Goal: Task Accomplishment & Management: Use online tool/utility

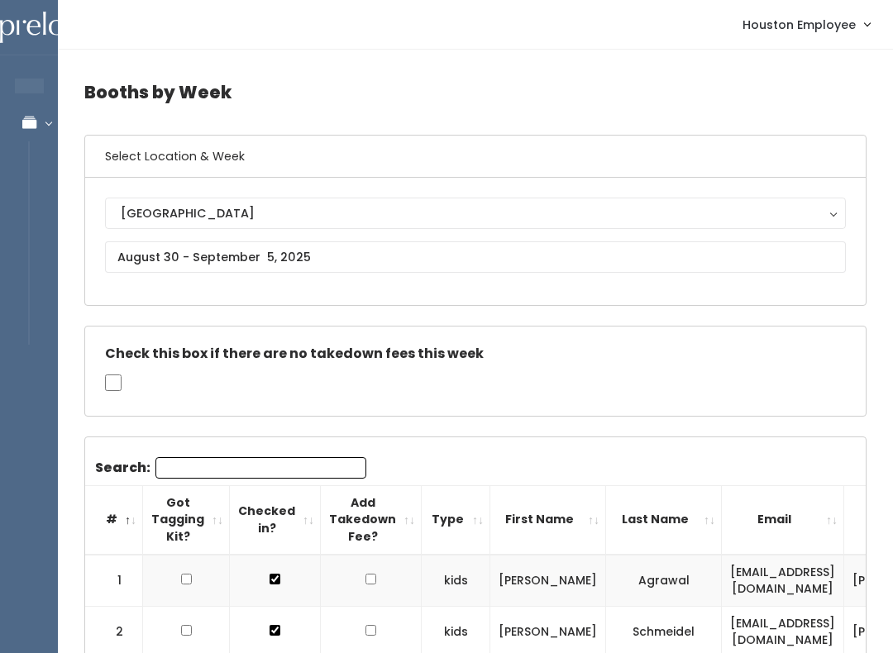
click at [823, 219] on div "[GEOGRAPHIC_DATA]" at bounding box center [475, 213] width 709 height 18
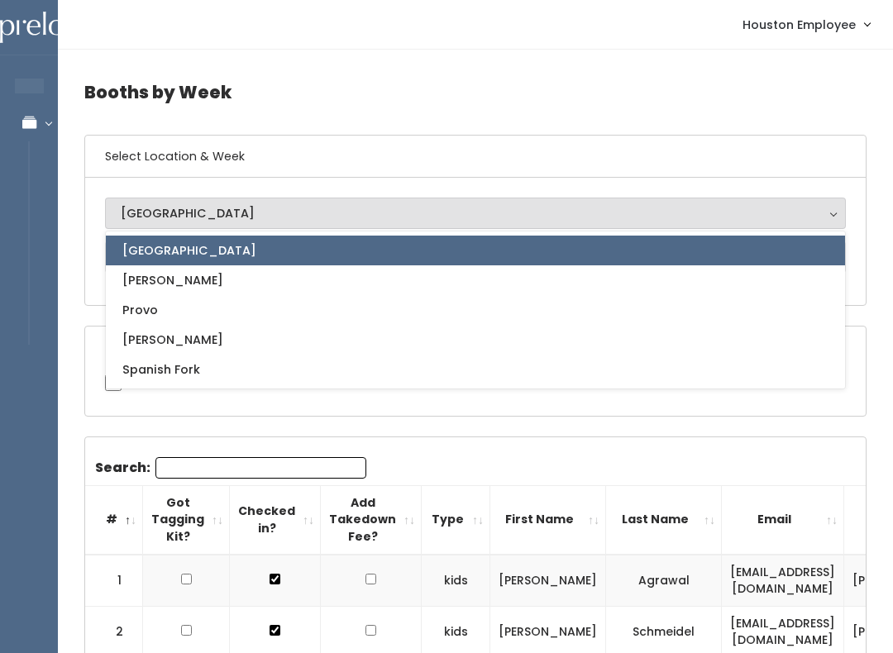
click at [665, 265] on link "[GEOGRAPHIC_DATA]" at bounding box center [475, 251] width 739 height 30
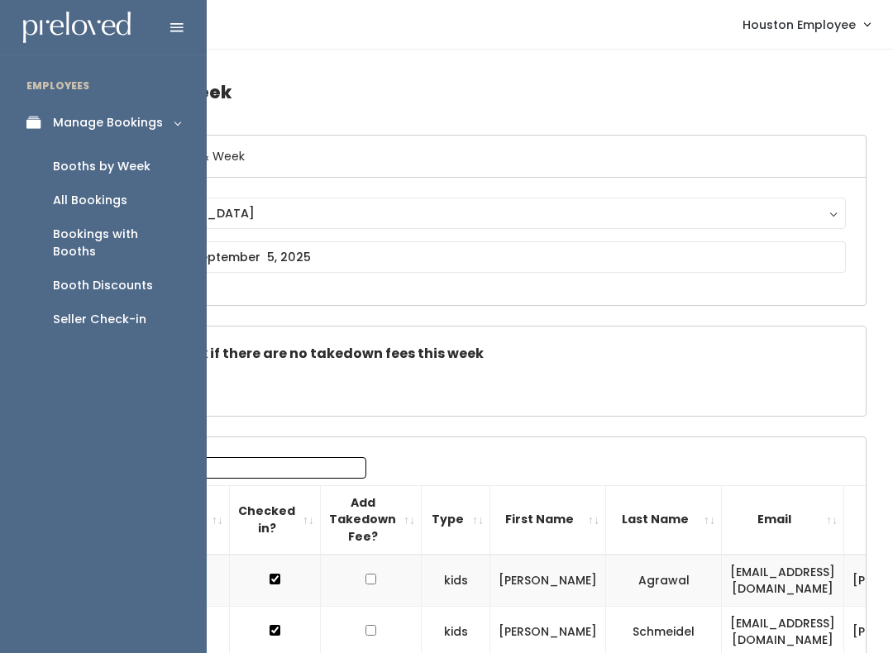
click at [170, 271] on link "Booth Discounts" at bounding box center [103, 286] width 207 height 34
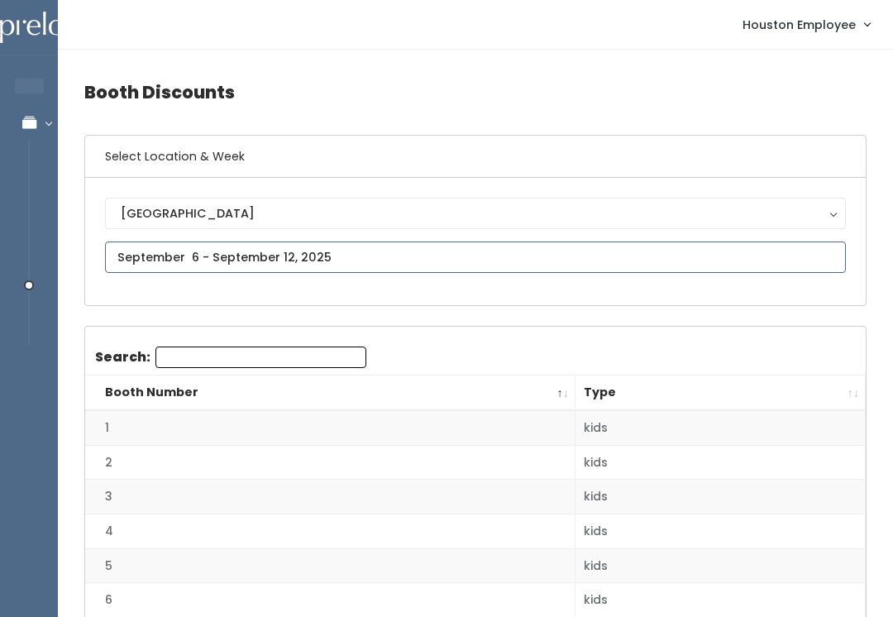
click at [708, 261] on input "text" at bounding box center [475, 256] width 741 height 31
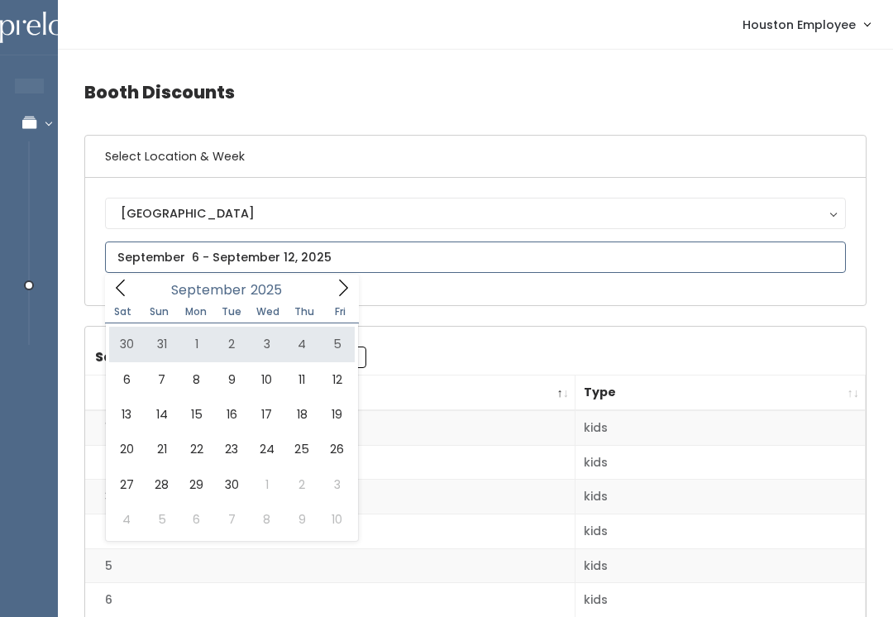
type input "August 30 to September 5"
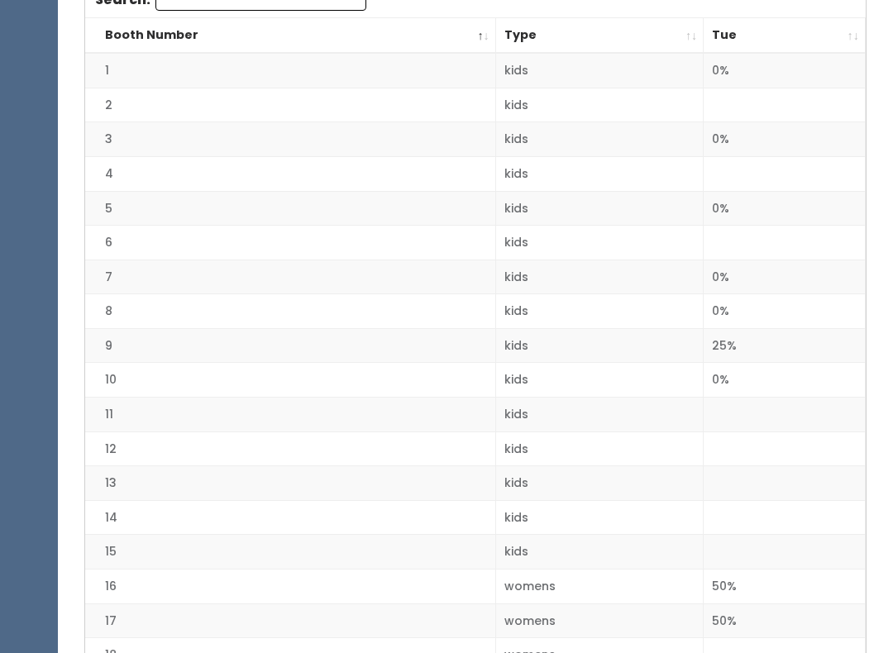
scroll to position [227, 0]
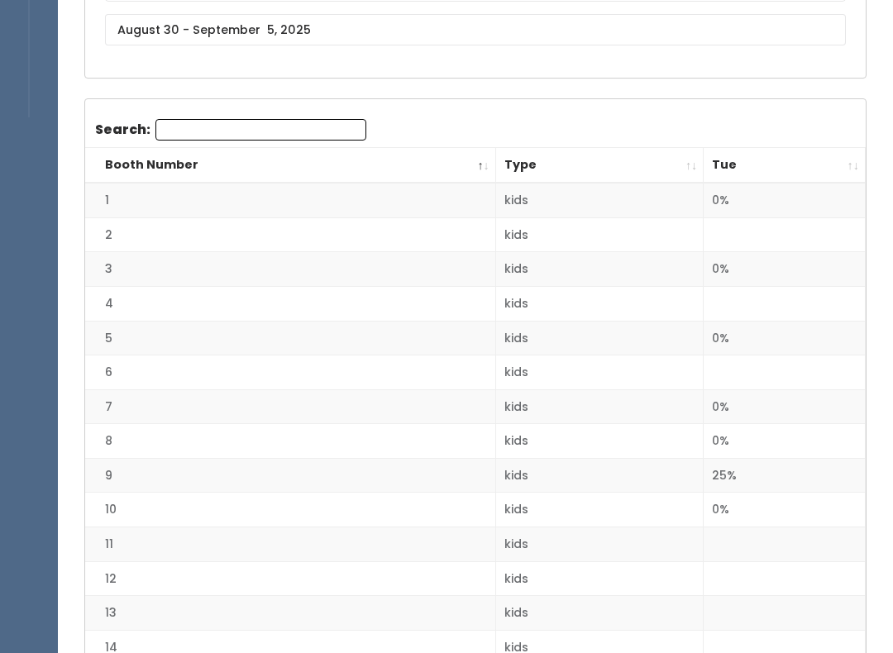
click at [842, 166] on th "Tue" at bounding box center [784, 166] width 162 height 36
click at [846, 170] on th "Tue" at bounding box center [784, 166] width 162 height 36
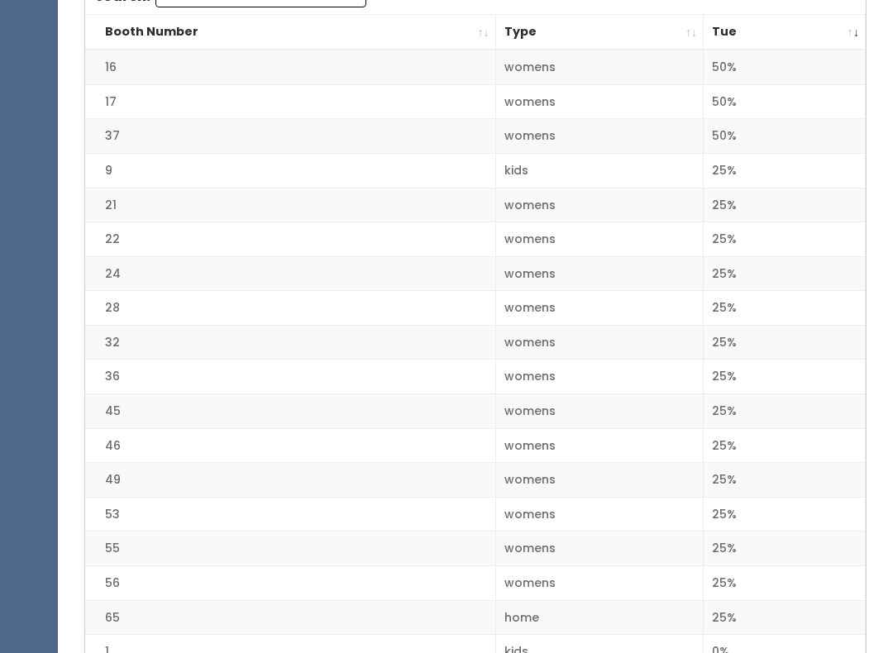
scroll to position [355, 0]
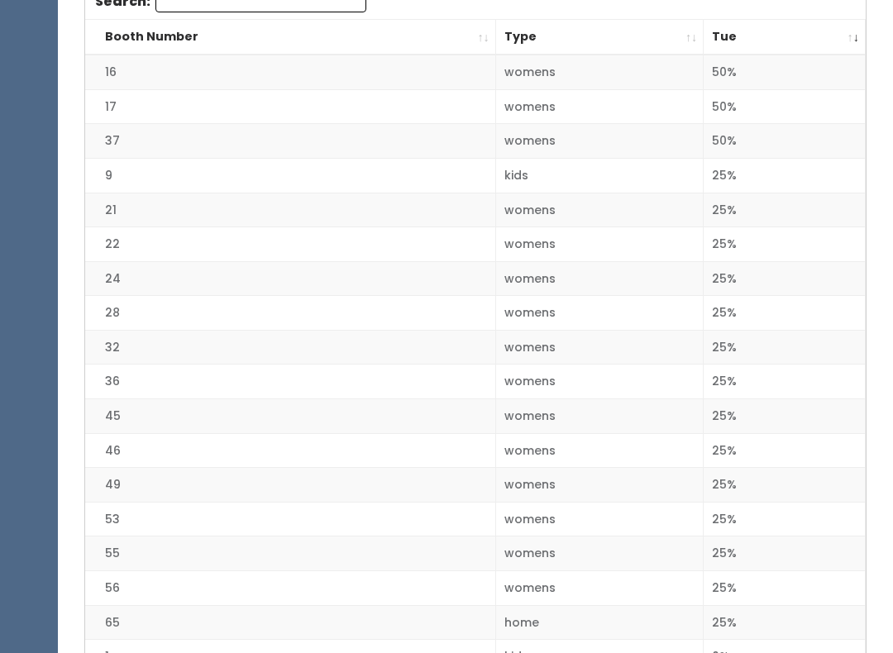
click at [489, 444] on td "46" at bounding box center [290, 450] width 410 height 35
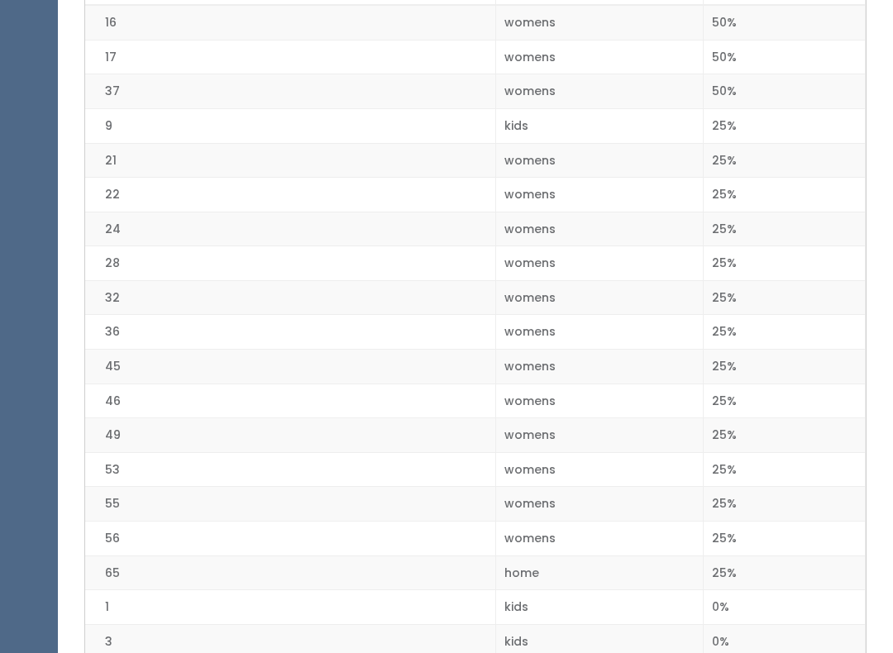
scroll to position [403, 0]
